Goal: Information Seeking & Learning: Learn about a topic

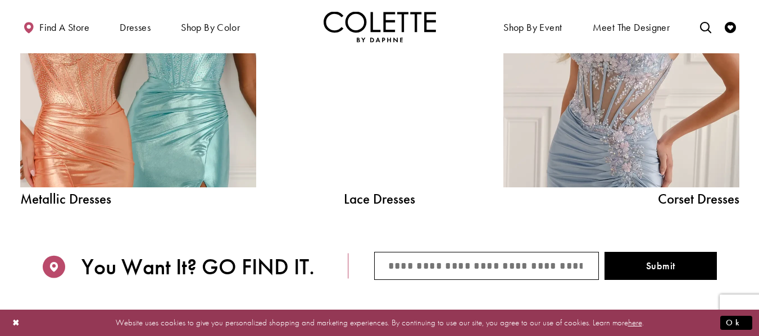
scroll to position [1330, 0]
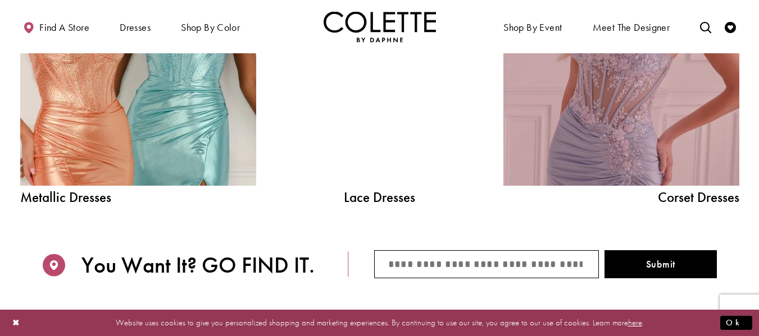
click at [589, 129] on link "Corset Dress Spring 2026 collection Related Link" at bounding box center [621, 37] width 236 height 298
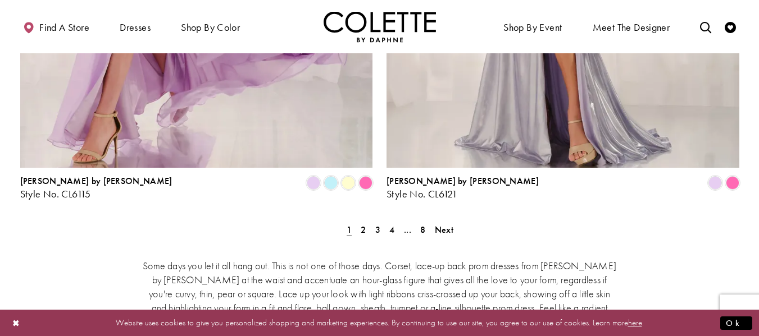
scroll to position [2115, 0]
click at [363, 224] on span "2" at bounding box center [363, 230] width 5 height 12
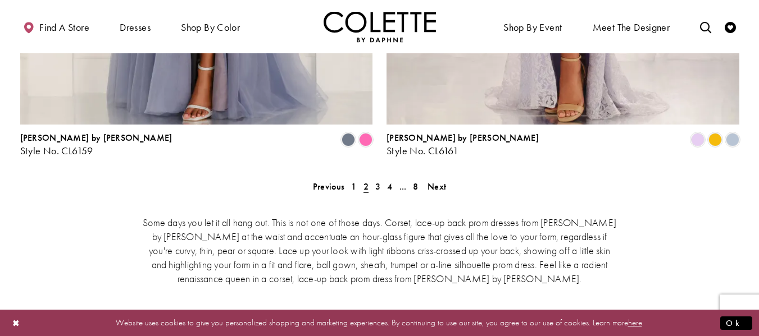
scroll to position [2159, 0]
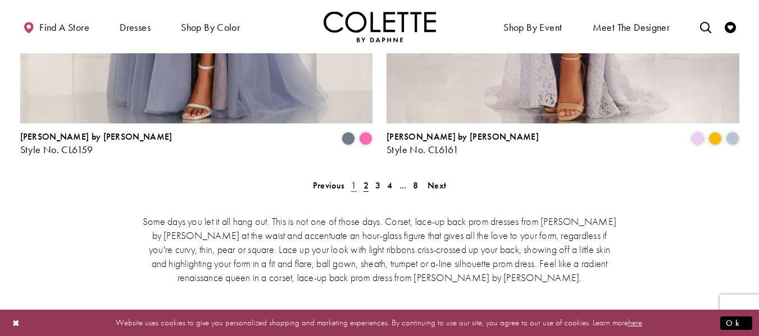
click at [352, 180] on span "1" at bounding box center [353, 186] width 5 height 12
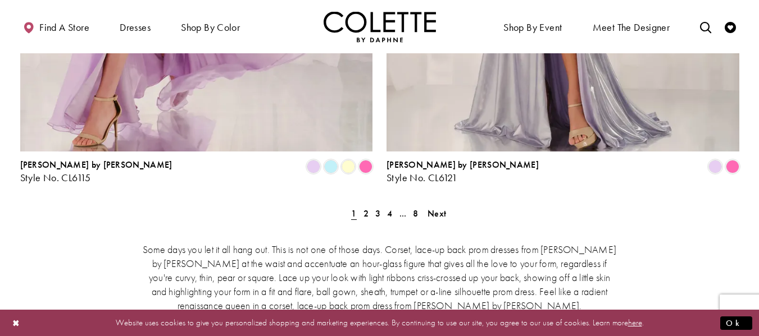
scroll to position [2136, 0]
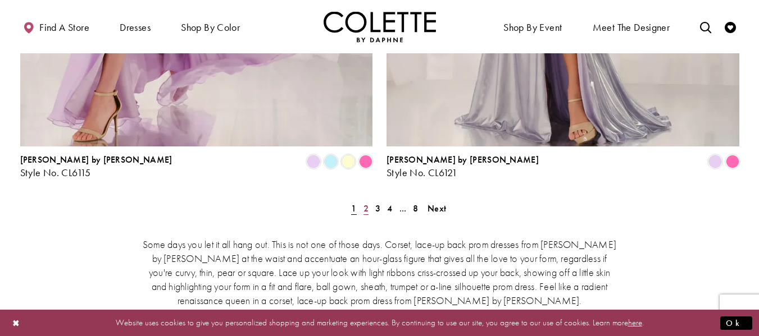
click at [366, 203] on span "2" at bounding box center [365, 209] width 5 height 12
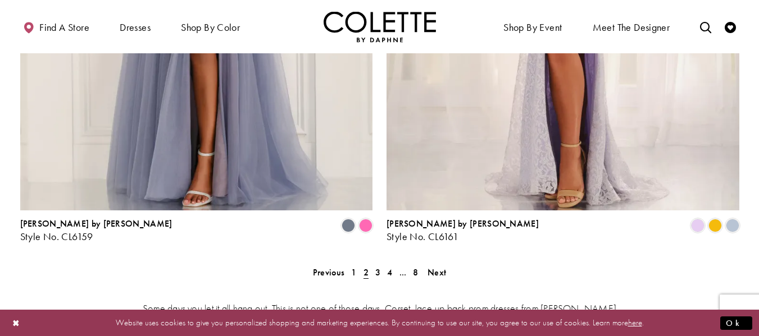
scroll to position [2075, 0]
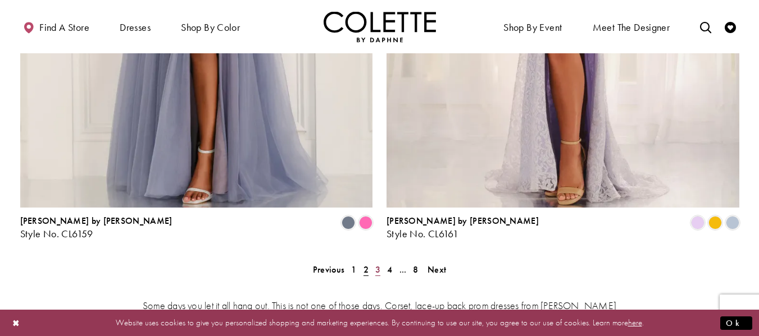
click at [379, 264] on span "3" at bounding box center [377, 270] width 5 height 12
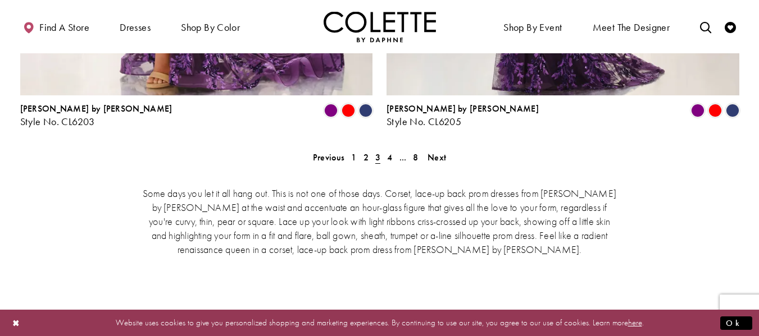
scroll to position [2188, 0]
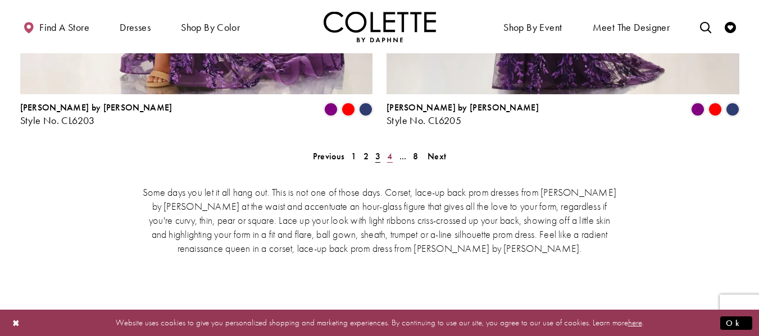
click at [390, 151] on span "4" at bounding box center [389, 157] width 5 height 12
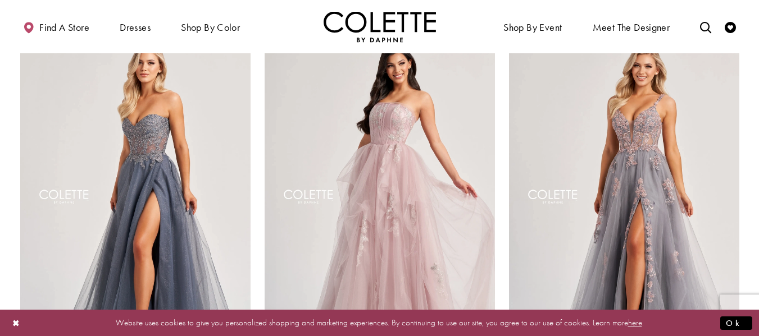
scroll to position [496, 0]
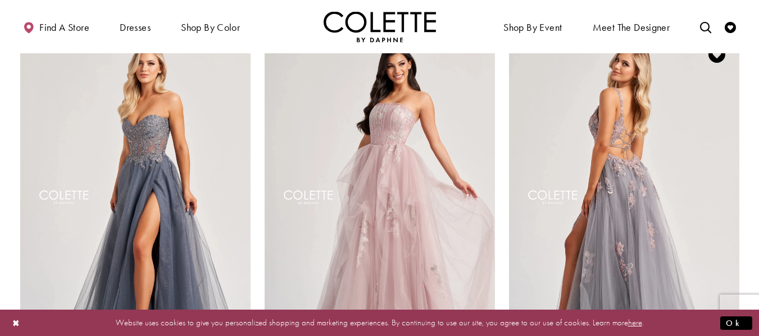
click at [614, 119] on img "Visit Colette by Daphne Style No. CL8130 Page" at bounding box center [624, 199] width 230 height 335
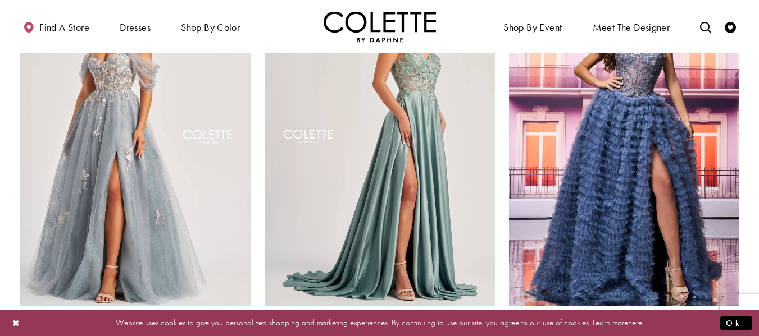
scroll to position [975, 0]
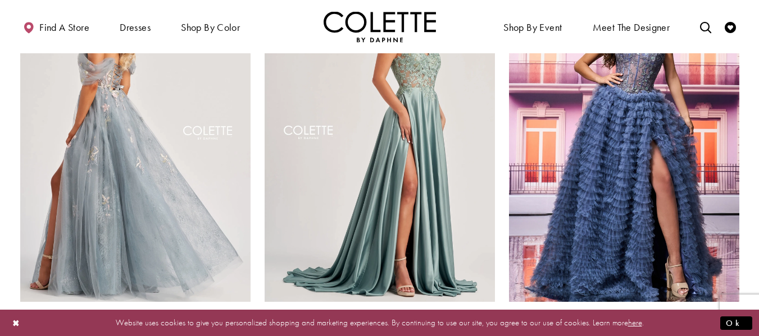
click at [93, 125] on img "Visit Colette by Daphne Style No. CL8150 Page" at bounding box center [135, 134] width 230 height 335
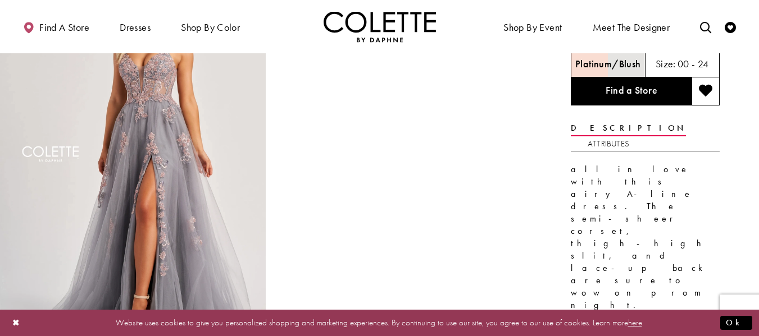
scroll to position [90, 0]
click at [180, 221] on img "Full size Style CL8130 Colette by Daphne #0 default Platinum/Blush frontface ve…" at bounding box center [133, 162] width 266 height 399
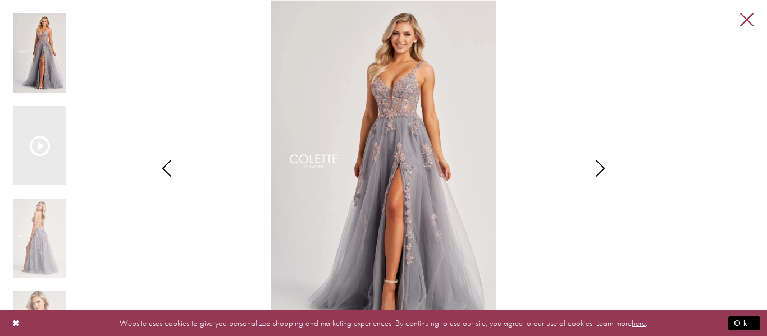
click at [742, 18] on link "Close" at bounding box center [746, 19] width 13 height 13
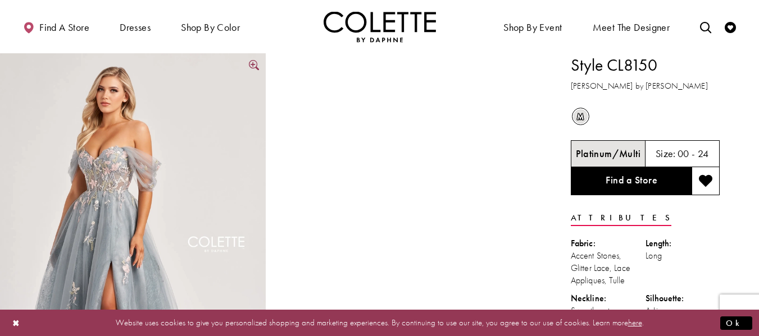
click at [131, 178] on img "Full size Style CL8150 Colette by Daphne #0 default Platinum/Multi frontface ve…" at bounding box center [133, 252] width 266 height 399
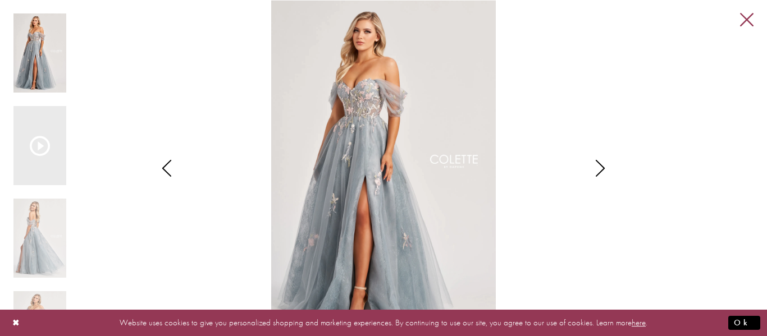
click at [748, 17] on link "Close" at bounding box center [746, 19] width 13 height 13
